Goal: Information Seeking & Learning: Learn about a topic

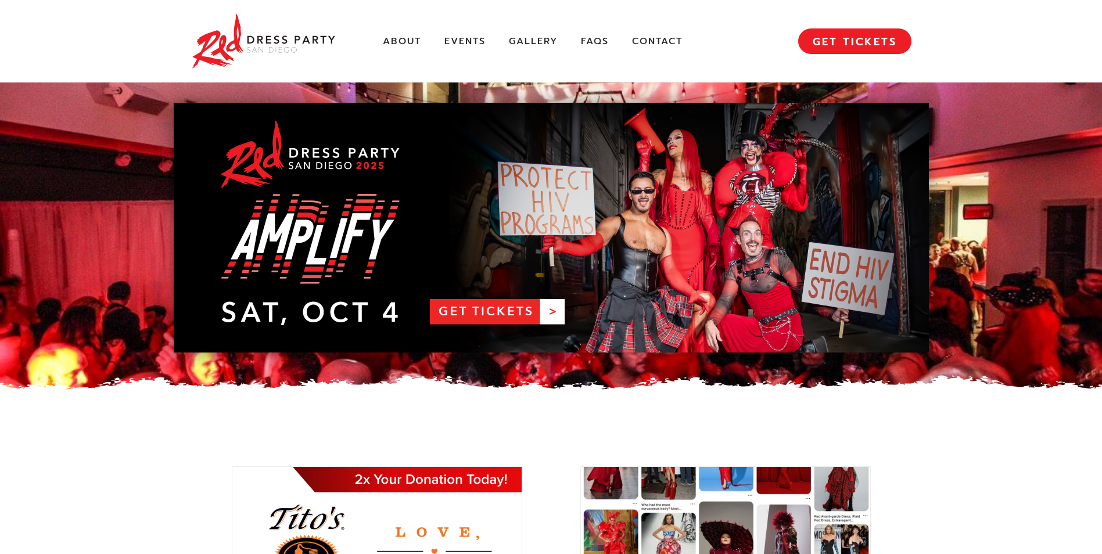
click at [356, 303] on link "RDPSD 2025 Banner" at bounding box center [551, 228] width 755 height 250
click at [474, 28] on div "About Events Gallery FAQs Contact MENU GET TICKETS" at bounding box center [551, 41] width 720 height 82
click at [472, 35] on link "Events" at bounding box center [464, 41] width 41 height 12
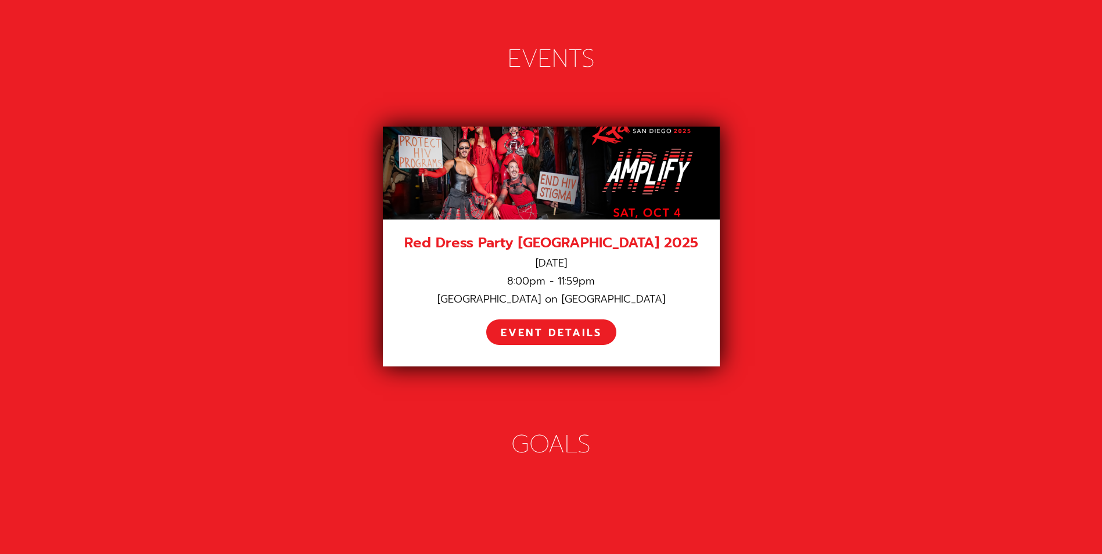
scroll to position [1592, 0]
click at [548, 326] on div "EVENT DETAILS" at bounding box center [551, 332] width 101 height 13
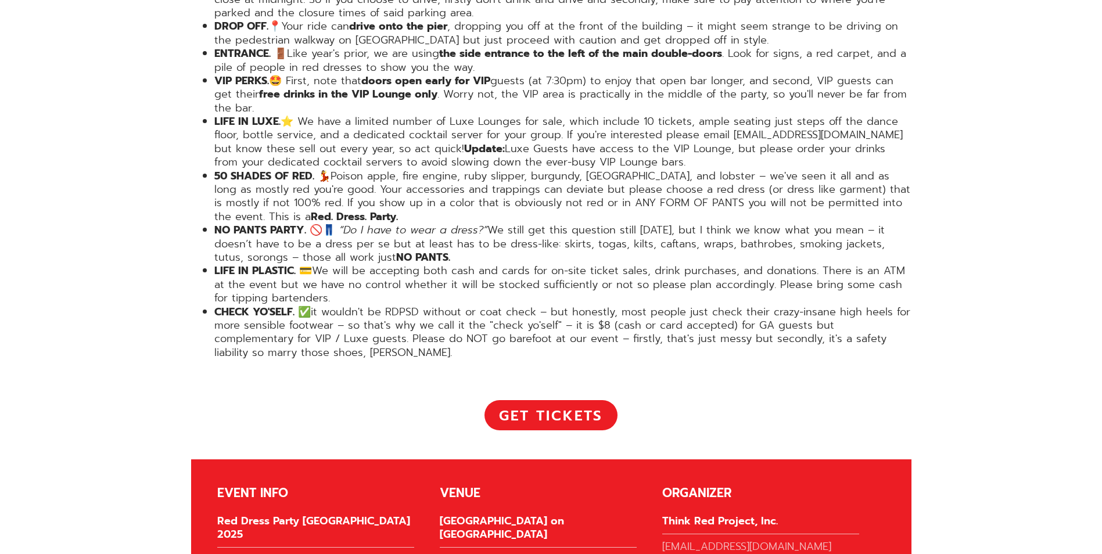
scroll to position [2382, 0]
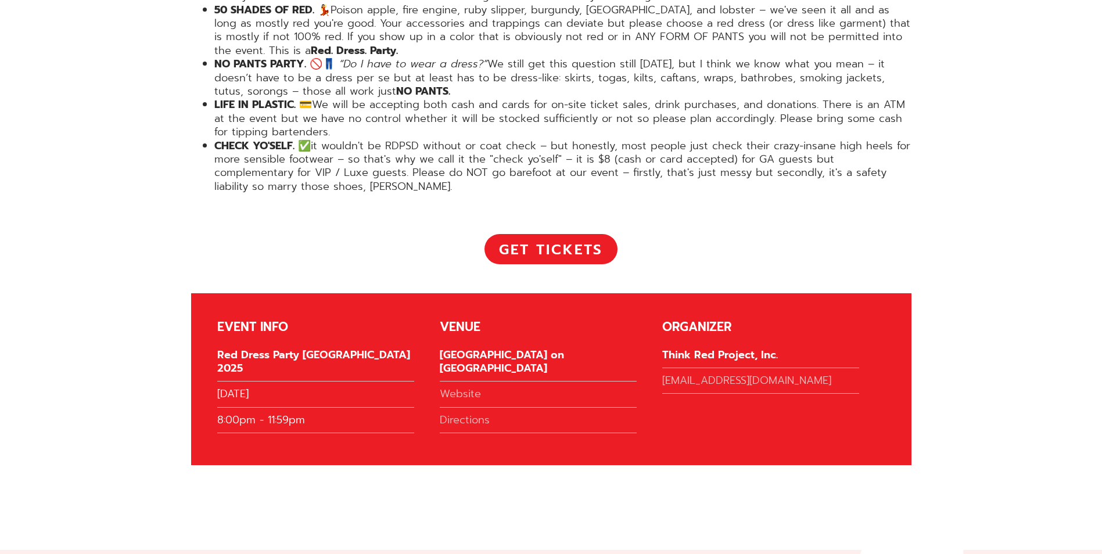
click at [465, 349] on div "[GEOGRAPHIC_DATA] on [GEOGRAPHIC_DATA]" at bounding box center [538, 366] width 197 height 34
click at [468, 414] on link "Directions" at bounding box center [538, 424] width 197 height 20
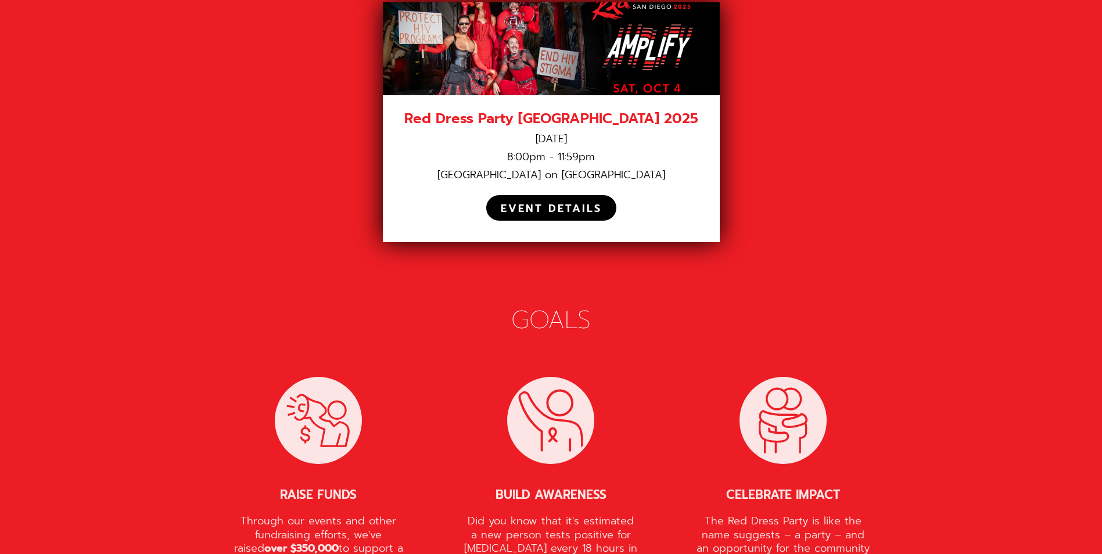
scroll to position [1627, 0]
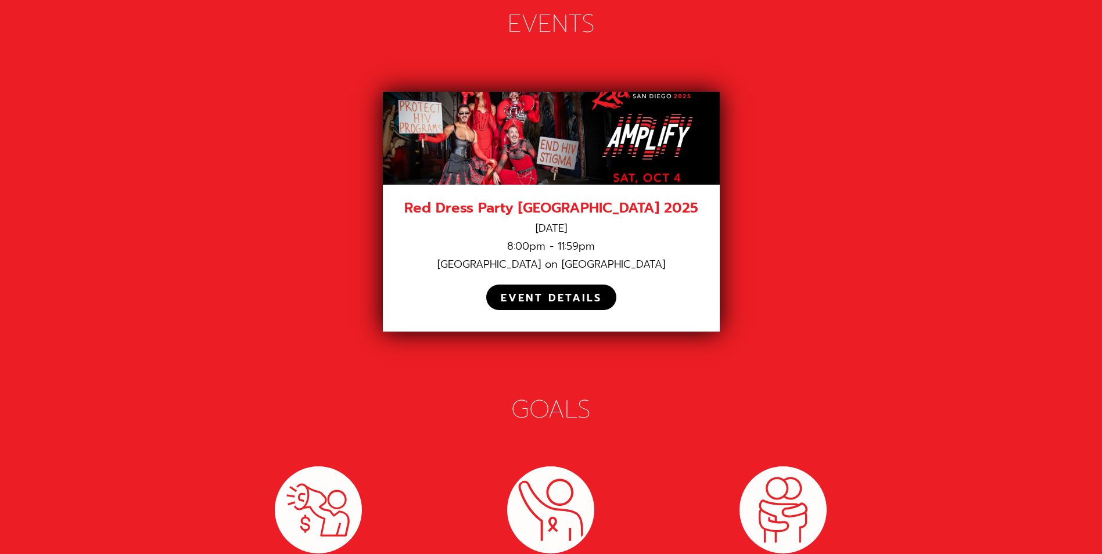
click at [558, 292] on div "EVENT DETAILS" at bounding box center [551, 298] width 101 height 13
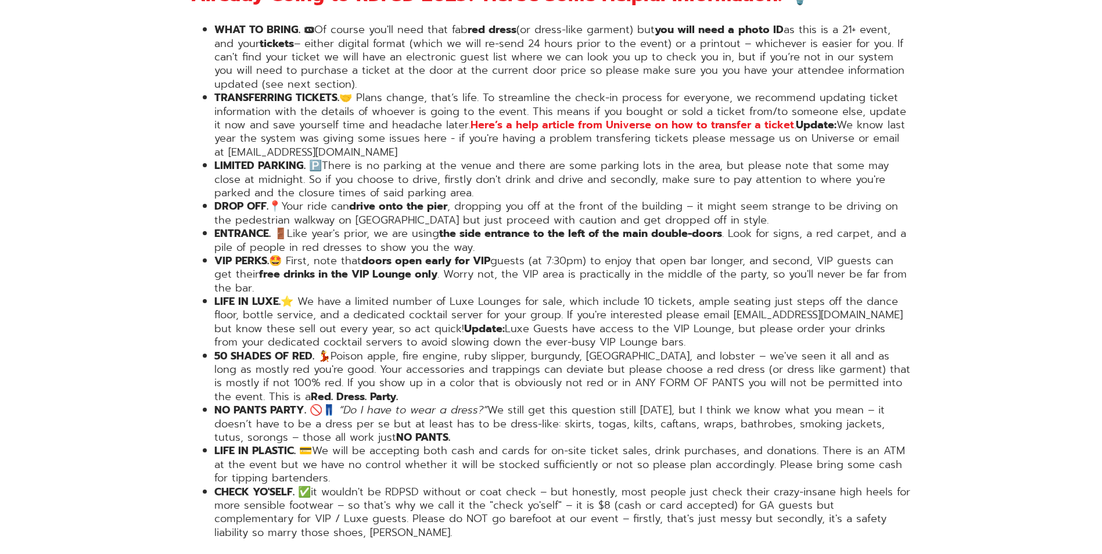
scroll to position [2049, 0]
